Goal: Browse casually

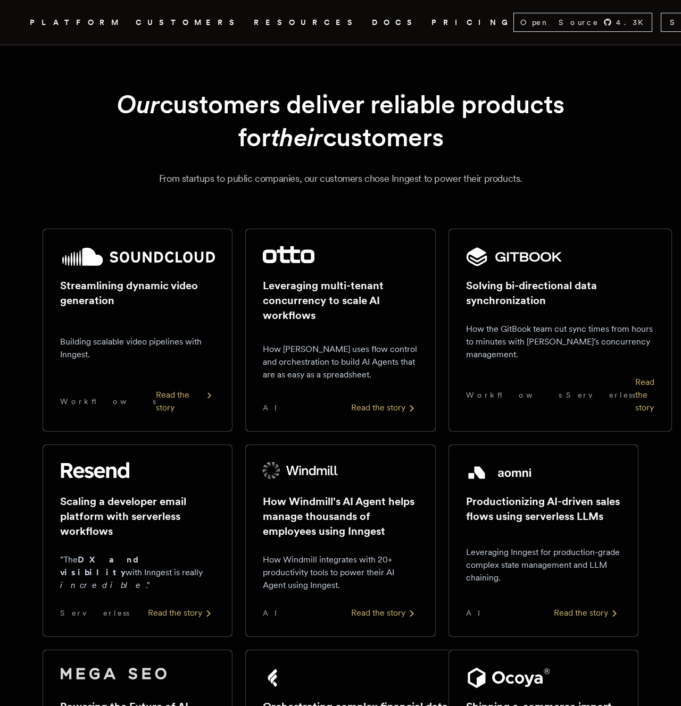
drag, startPoint x: 95, startPoint y: 102, endPoint x: 471, endPoint y: 126, distance: 376.8
click at [470, 126] on h1 "Our customers deliver reliable products for their customers" at bounding box center [341, 121] width 562 height 66
click at [471, 126] on h1 "Our customers deliver reliable products for their customers" at bounding box center [341, 121] width 562 height 66
drag, startPoint x: 495, startPoint y: 131, endPoint x: 104, endPoint y: 101, distance: 392.1
click at [103, 101] on h1 "Our customers deliver reliable products for their customers" at bounding box center [341, 121] width 562 height 66
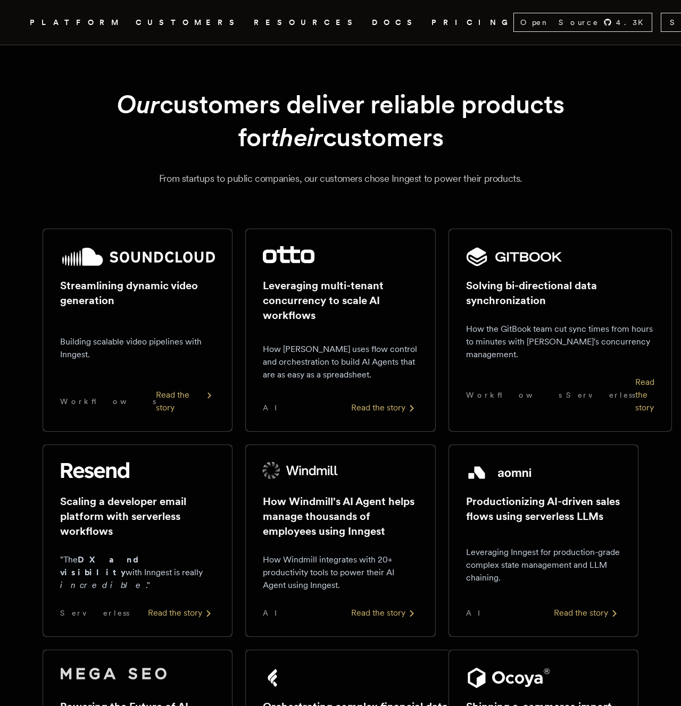
click at [104, 101] on h1 "Our customers deliver reliable products for their customers" at bounding box center [341, 121] width 562 height 66
drag, startPoint x: 91, startPoint y: 101, endPoint x: 490, endPoint y: 137, distance: 400.5
click at [487, 135] on h1 "Our customers deliver reliable products for their customers" at bounding box center [341, 121] width 562 height 66
click at [490, 137] on h1 "Our customers deliver reliable products for their customers" at bounding box center [341, 121] width 562 height 66
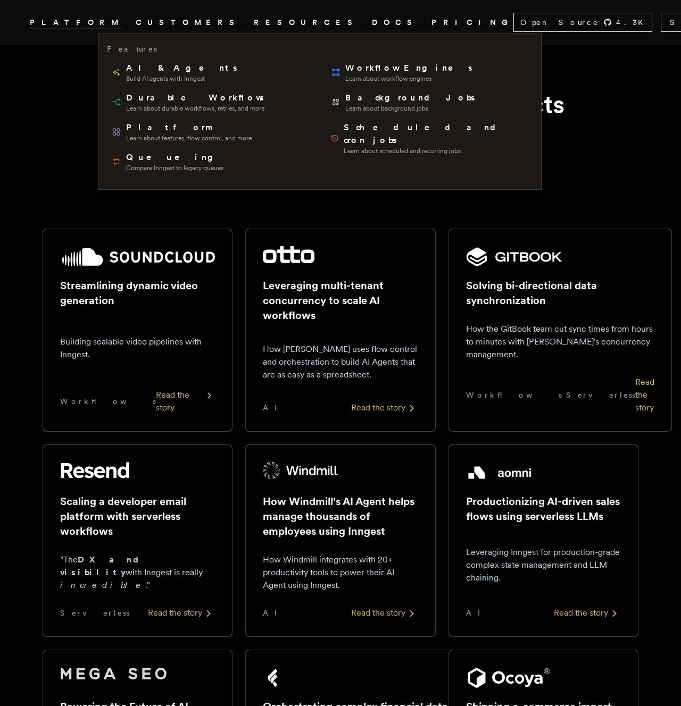
click at [17, 24] on icon ".cls-1 { fill: #FAFAF9; }" at bounding box center [17, 22] width 0 height 13
